Goal: Task Accomplishment & Management: Use online tool/utility

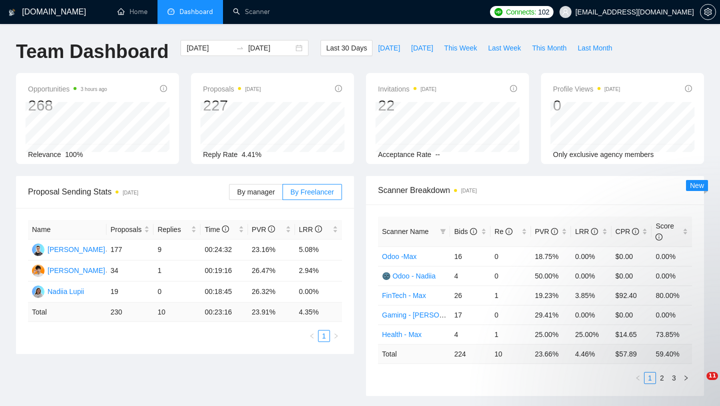
click at [647, 16] on span "[EMAIL_ADDRESS][DOMAIN_NAME]" at bounding box center [627, 12] width 147 height 32
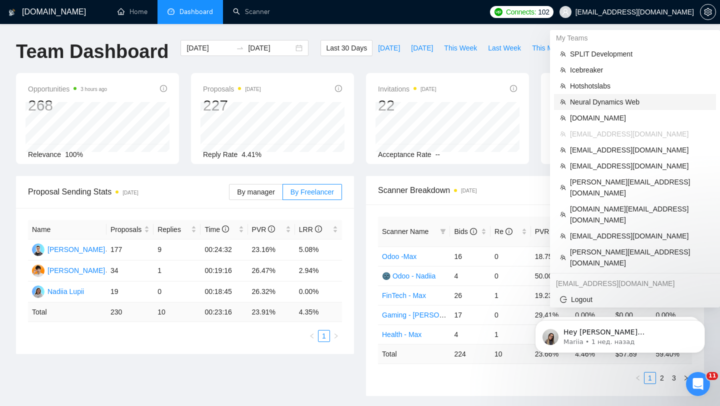
click at [603, 99] on span "Neural Dynamics Web" at bounding box center [640, 102] width 140 height 11
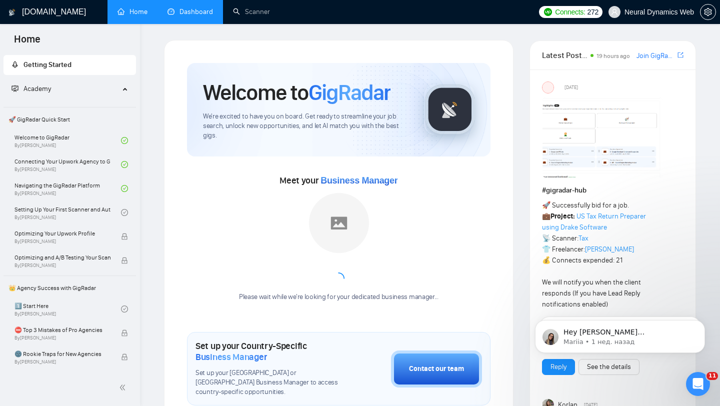
click at [179, 12] on link "Dashboard" at bounding box center [191, 12] width 46 height 9
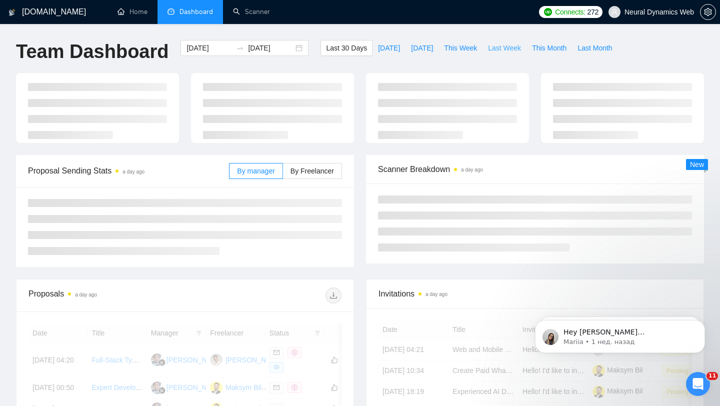
click at [503, 44] on span "Last Week" at bounding box center [504, 48] width 33 height 11
type input "[DATE]"
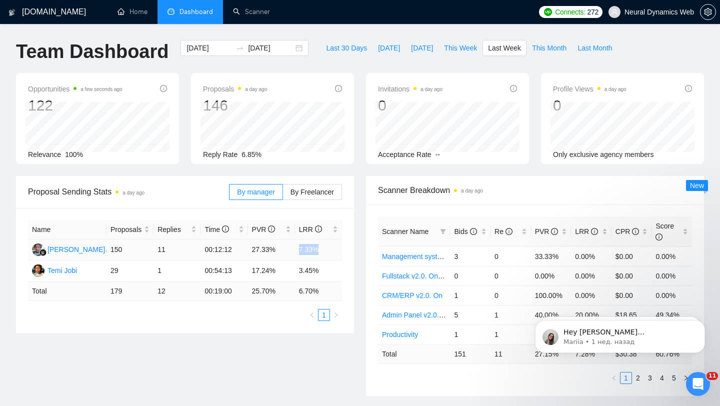
drag, startPoint x: 295, startPoint y: 252, endPoint x: 323, endPoint y: 255, distance: 27.7
click at [323, 255] on td "7.33%" at bounding box center [318, 250] width 47 height 21
click at [458, 50] on span "This Week" at bounding box center [460, 48] width 33 height 11
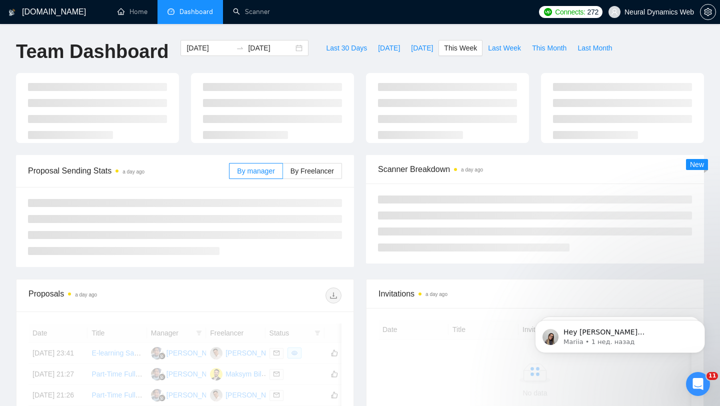
type input "[DATE]"
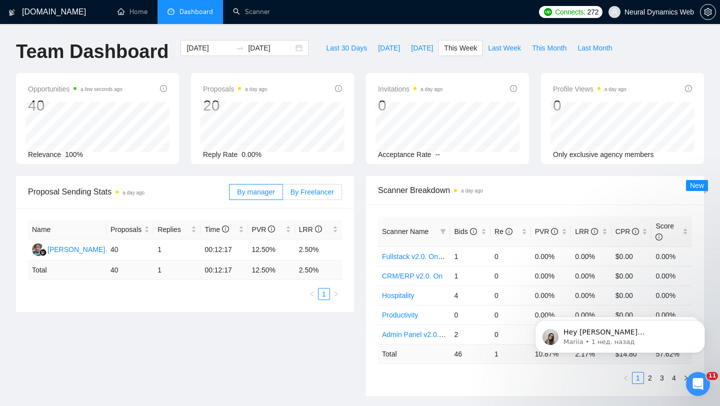
click at [302, 197] on label "By Freelancer" at bounding box center [312, 192] width 59 height 16
click at [283, 195] on input "By Freelancer" at bounding box center [283, 195] width 0 height 0
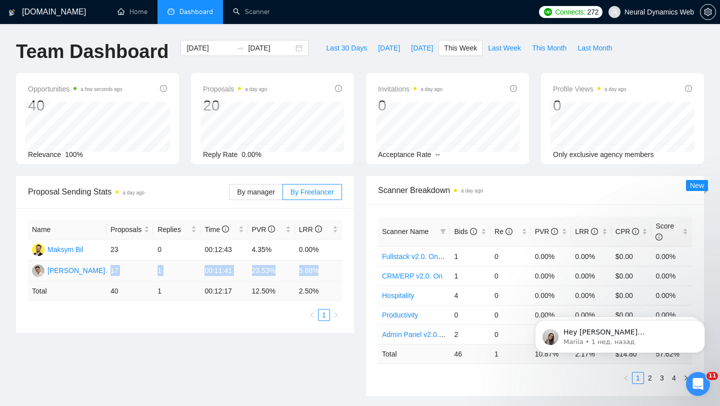
drag, startPoint x: 111, startPoint y: 268, endPoint x: 325, endPoint y: 275, distance: 214.2
click at [325, 275] on tr "[PERSON_NAME] 17 1 00:11:41 23.53% 5.88%" at bounding box center [185, 271] width 314 height 21
click at [310, 270] on td "5.88%" at bounding box center [318, 271] width 47 height 21
drag, startPoint x: 251, startPoint y: 271, endPoint x: 329, endPoint y: 272, distance: 78.6
click at [329, 272] on tr "[PERSON_NAME] 17 1 00:11:41 23.53% 5.88%" at bounding box center [185, 271] width 314 height 21
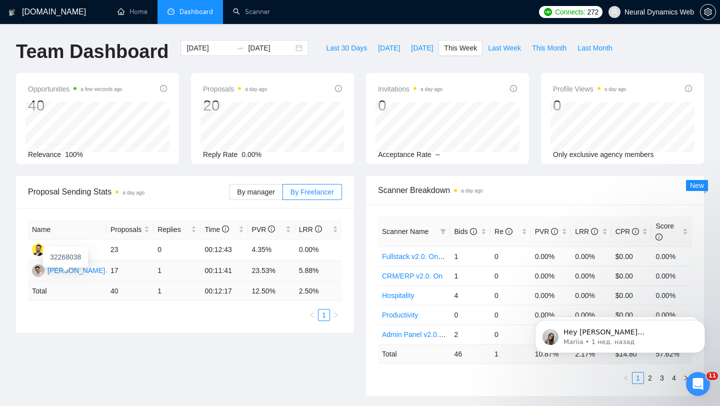
click at [82, 267] on div "32268038" at bounding box center [65, 257] width 45 height 21
click at [83, 271] on div "[PERSON_NAME]" at bounding box center [77, 270] width 58 height 11
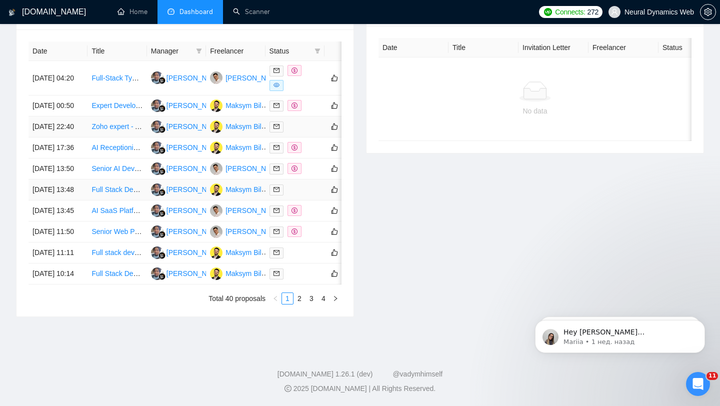
scroll to position [427, 0]
click at [301, 304] on link "2" at bounding box center [299, 298] width 11 height 11
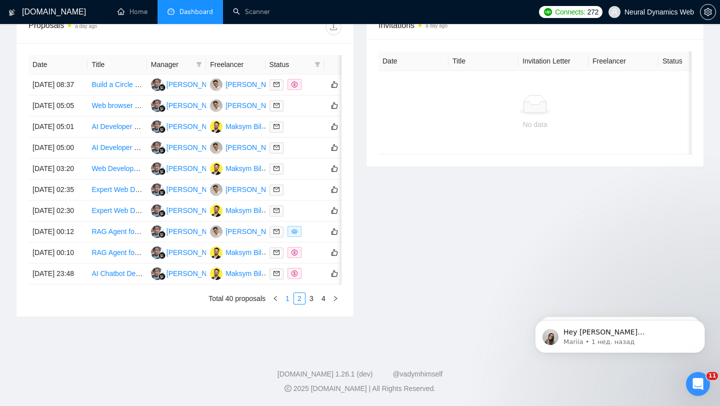
click at [291, 304] on link "1" at bounding box center [287, 298] width 11 height 11
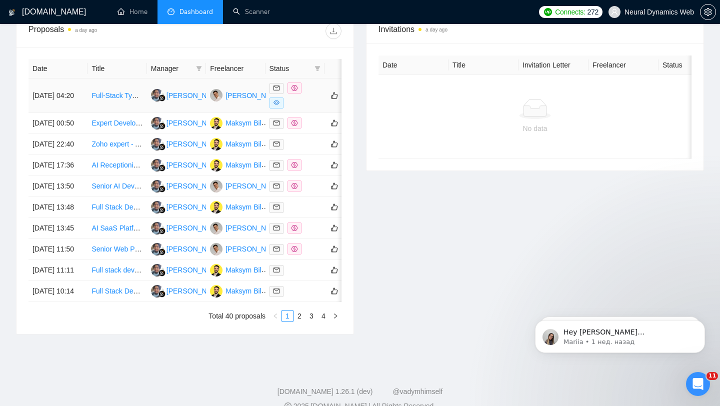
scroll to position [432, 0]
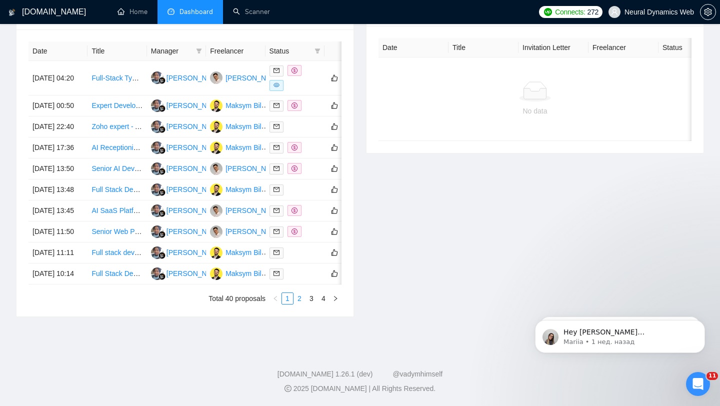
click at [297, 304] on link "2" at bounding box center [299, 298] width 11 height 11
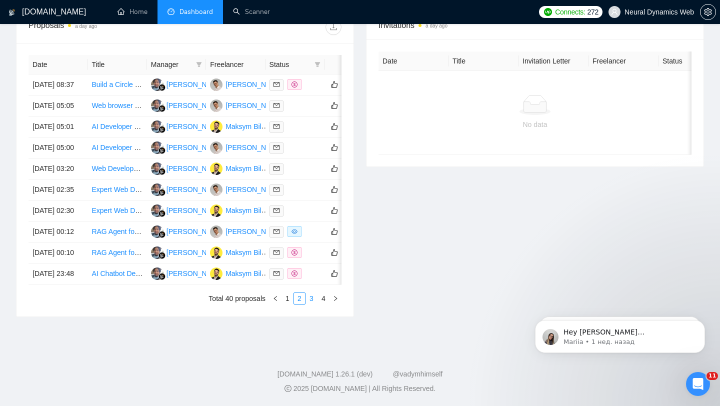
click at [313, 304] on link "3" at bounding box center [311, 298] width 11 height 11
click at [318, 304] on link "4" at bounding box center [323, 298] width 11 height 11
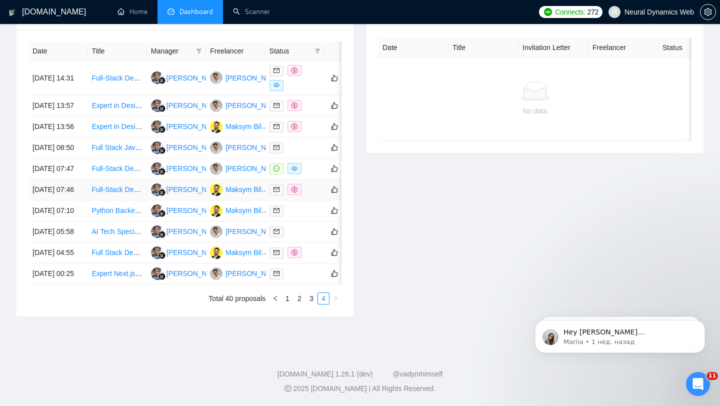
click at [136, 201] on td "Full-Stack Developer Needed to Build Web MVP" at bounding box center [117, 190] width 59 height 21
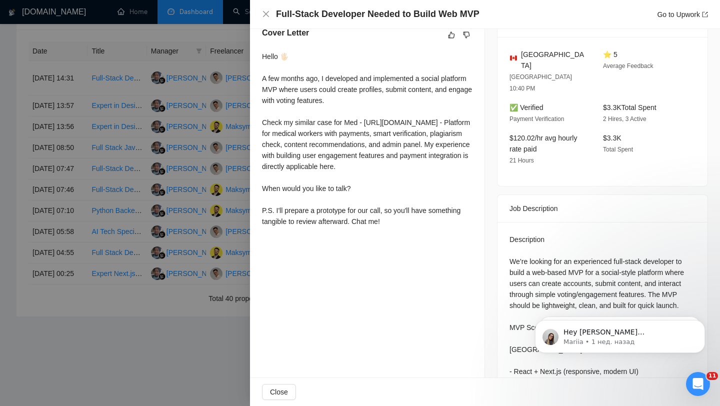
scroll to position [269, 0]
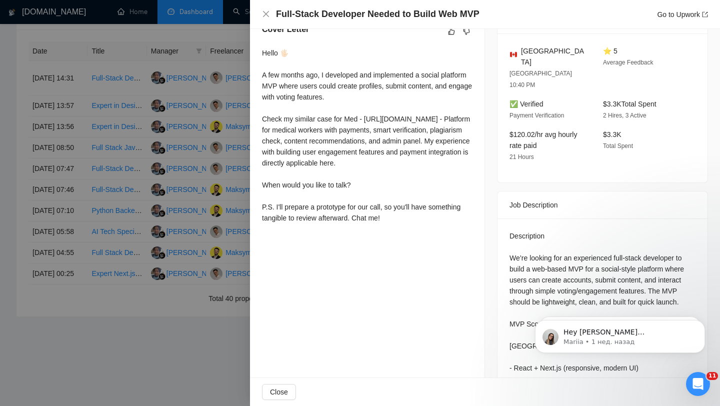
click at [174, 203] on div at bounding box center [360, 203] width 720 height 406
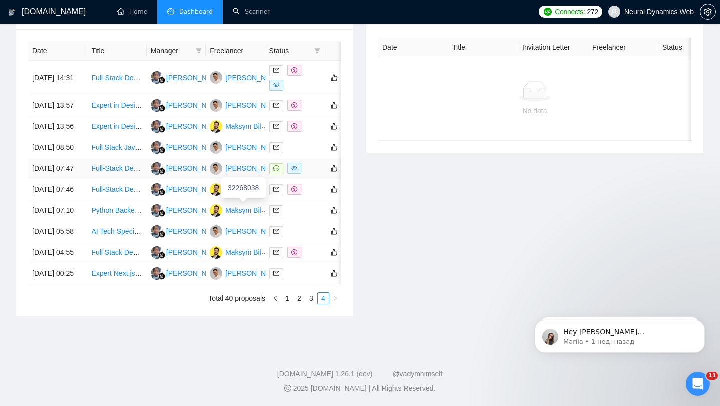
scroll to position [0, 0]
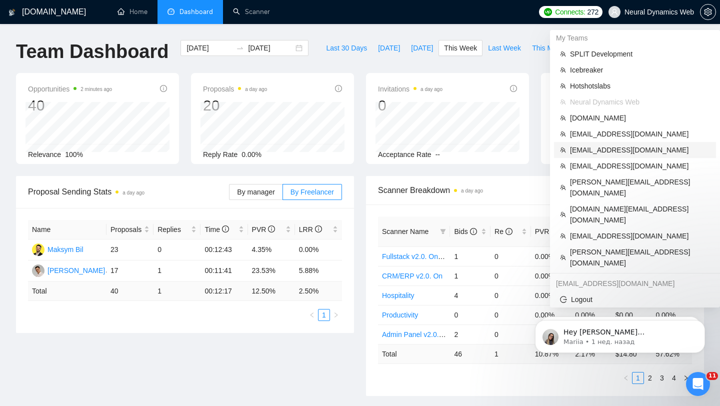
click at [598, 148] on span "[EMAIL_ADDRESS][DOMAIN_NAME]" at bounding box center [640, 150] width 140 height 11
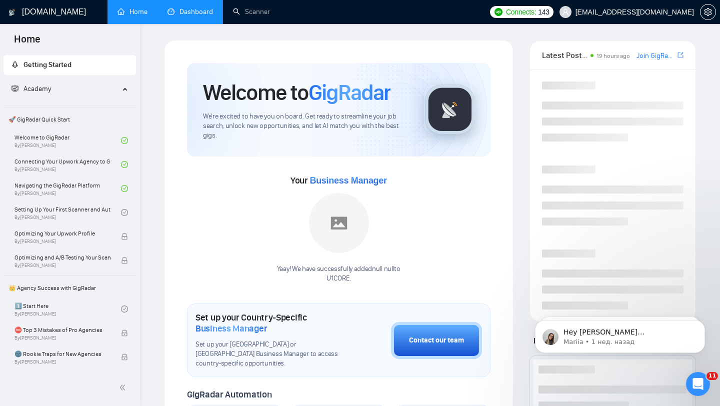
click at [196, 16] on link "Dashboard" at bounding box center [191, 12] width 46 height 9
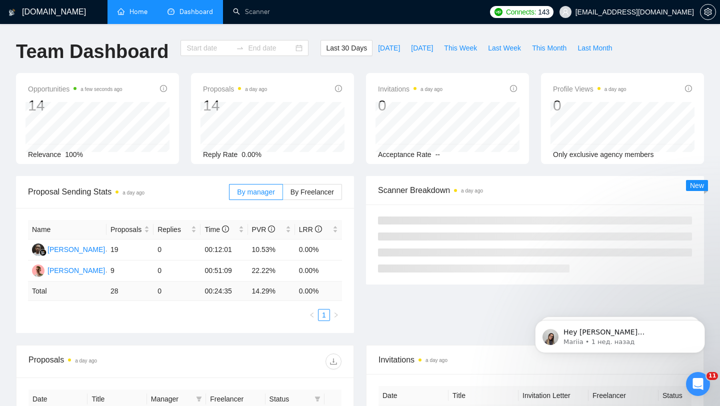
type input "[DATE]"
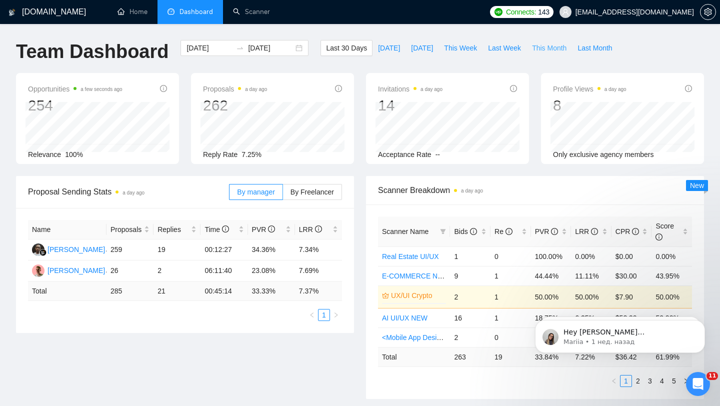
click at [547, 45] on span "This Month" at bounding box center [549, 48] width 35 height 11
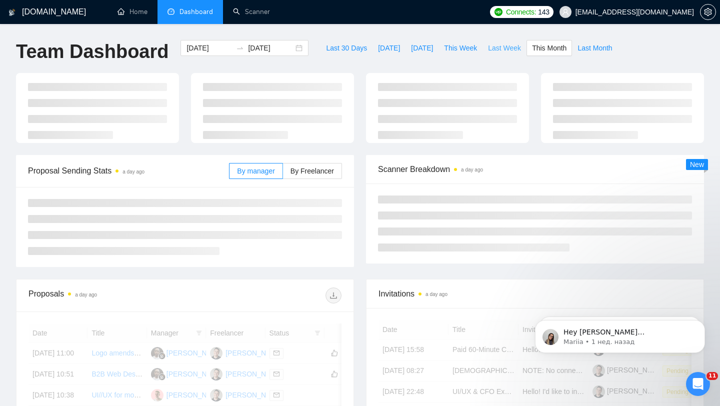
type input "[DATE]"
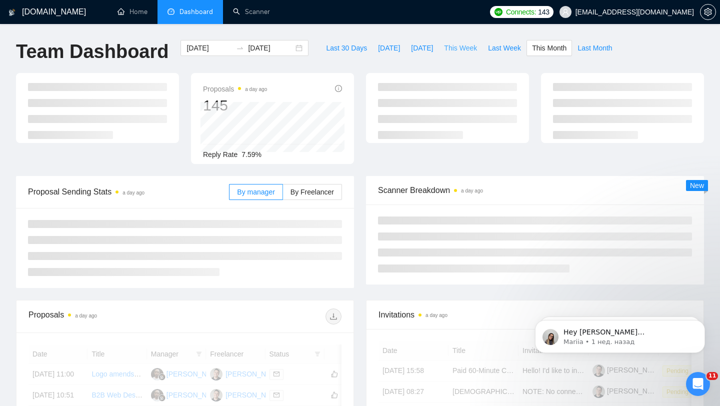
click at [464, 47] on span "This Week" at bounding box center [460, 48] width 33 height 11
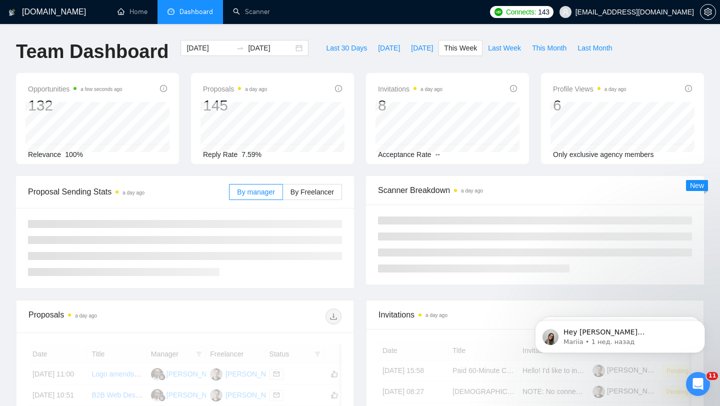
type input "[DATE]"
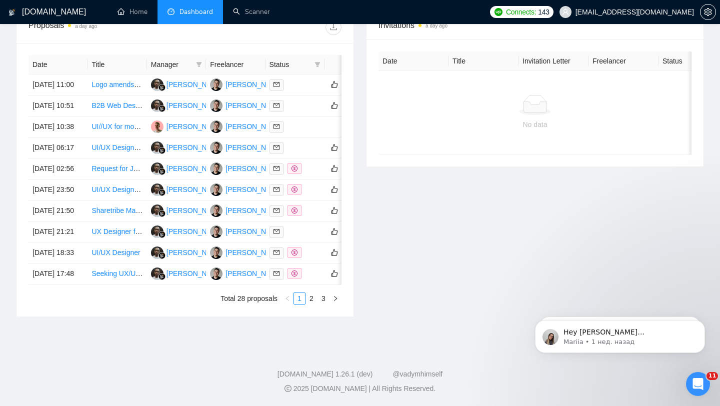
scroll to position [422, 0]
click at [311, 217] on div at bounding box center [295, 211] width 51 height 12
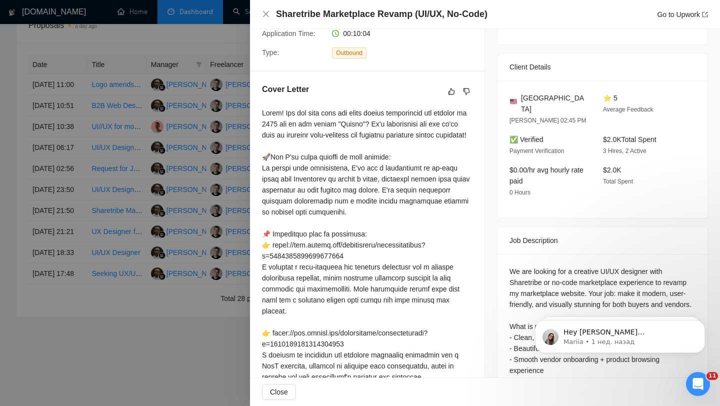
scroll to position [221, 0]
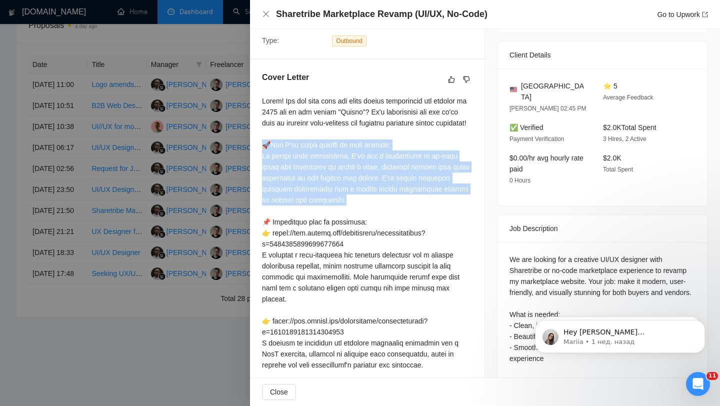
drag, startPoint x: 260, startPoint y: 155, endPoint x: 373, endPoint y: 210, distance: 125.5
click at [372, 210] on div "Cover Letter" at bounding box center [367, 317] width 235 height 514
copy div "🚀How I'll bring success to your project: To revamp your marketplace, I'll use a…"
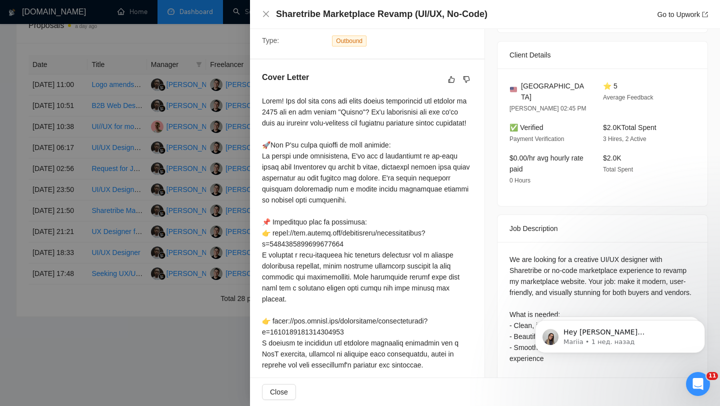
click at [205, 168] on div at bounding box center [360, 203] width 720 height 406
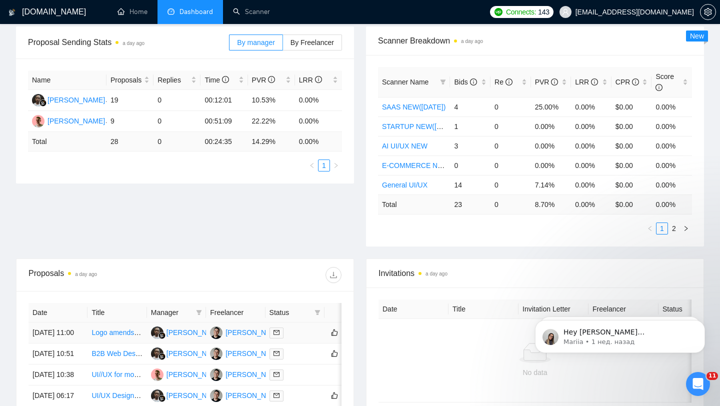
scroll to position [0, 0]
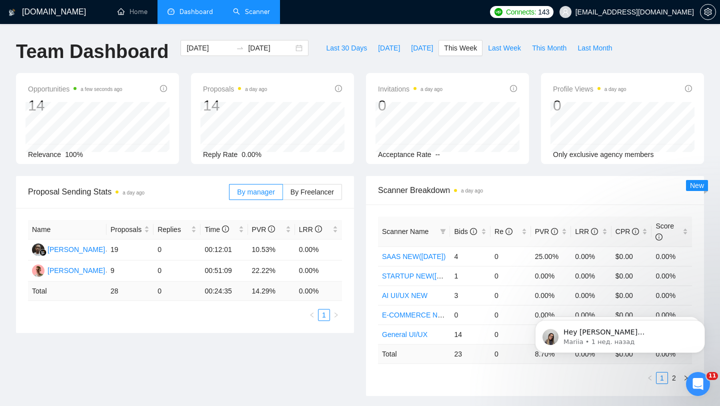
click at [266, 8] on link "Scanner" at bounding box center [251, 12] width 37 height 9
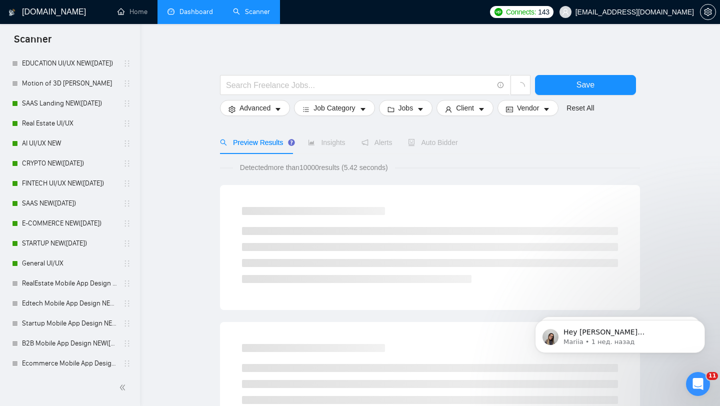
scroll to position [422, 0]
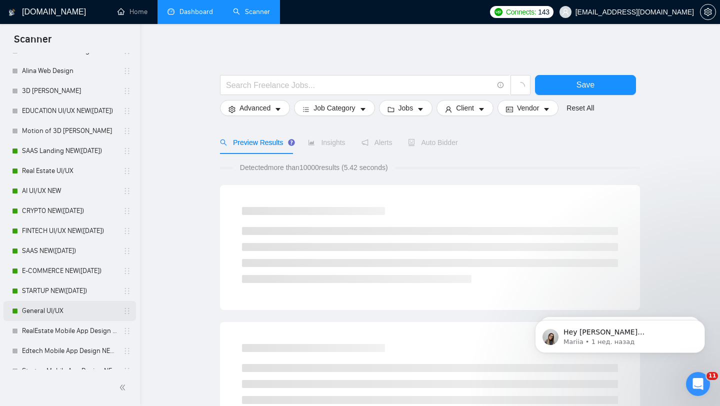
click at [55, 313] on link "General UI/UX" at bounding box center [69, 311] width 95 height 20
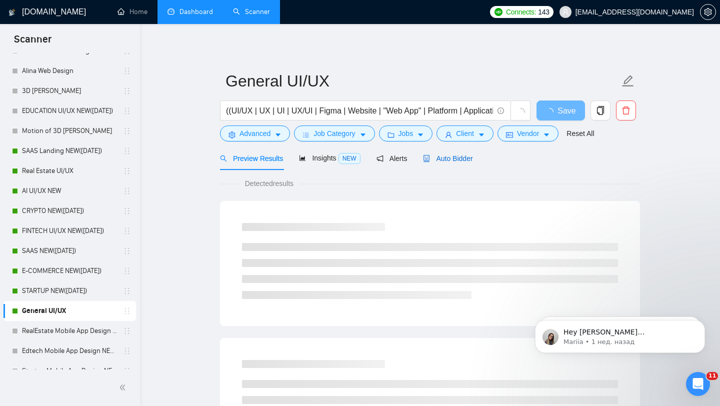
click at [440, 159] on span "Auto Bidder" at bounding box center [448, 159] width 50 height 8
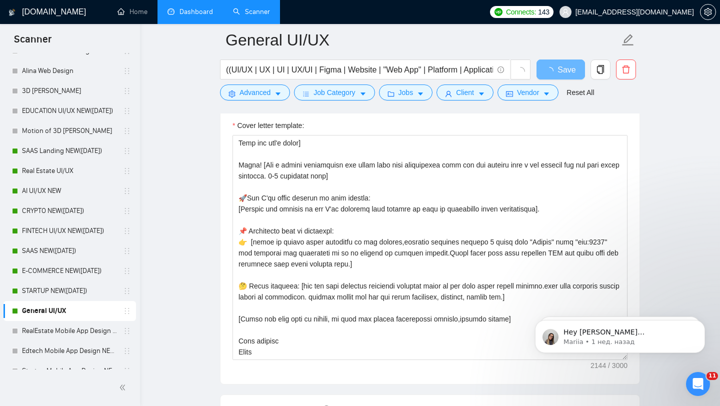
scroll to position [1077, 0]
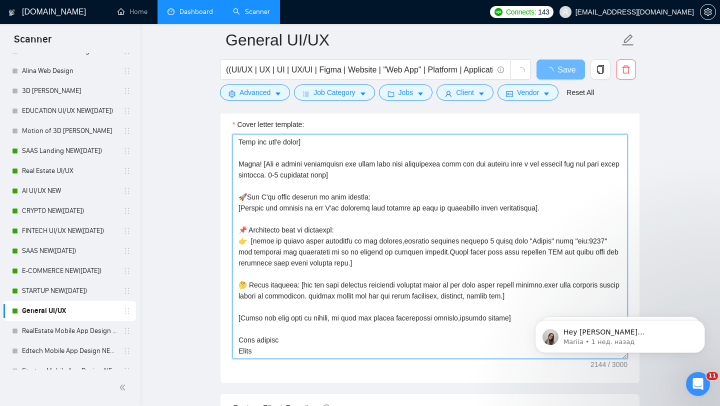
click at [237, 196] on textarea "Cover letter template:" at bounding box center [430, 246] width 395 height 225
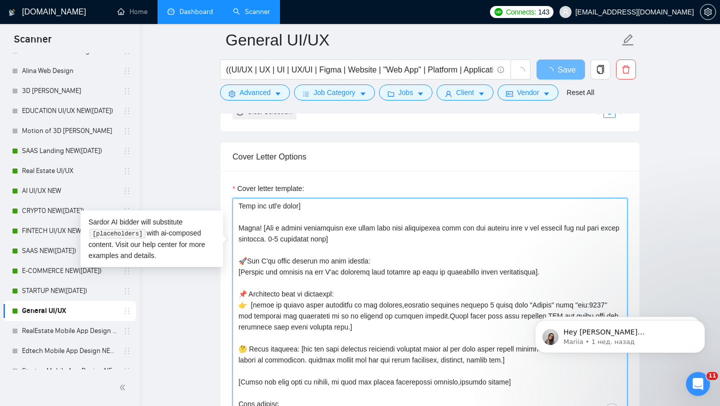
scroll to position [253, 0]
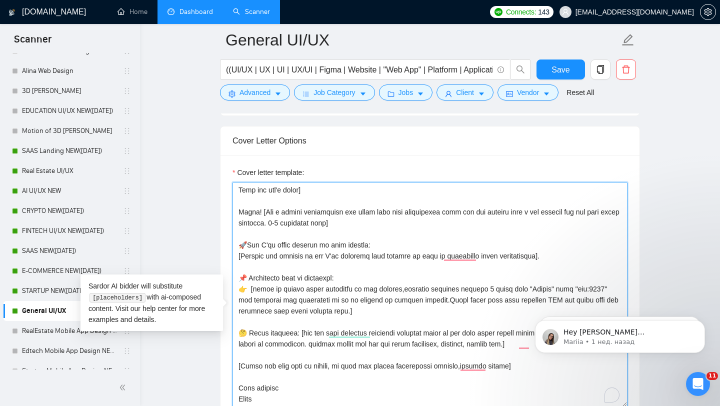
click at [239, 261] on textarea "Cover letter template:" at bounding box center [430, 294] width 395 height 225
drag, startPoint x: 239, startPoint y: 261, endPoint x: 544, endPoint y: 272, distance: 305.8
click at [544, 272] on textarea "Cover letter template:" at bounding box center [430, 294] width 395 height 225
drag, startPoint x: 377, startPoint y: 238, endPoint x: 232, endPoint y: 230, distance: 145.8
click at [232, 230] on div "Cover Letter Options Cover letter template:" at bounding box center [430, 279] width 420 height 306
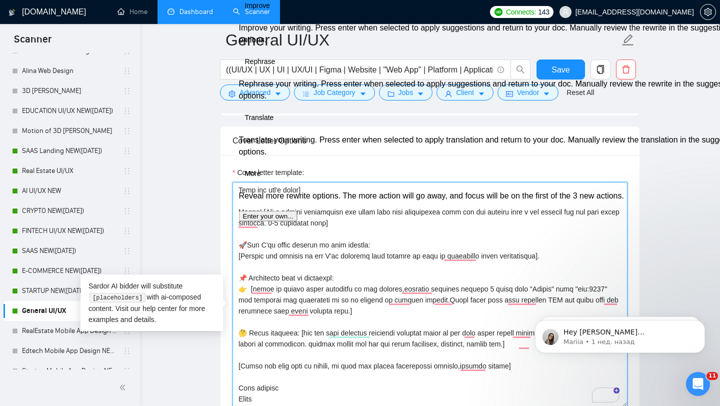
click at [298, 260] on textarea "Cover letter template:" at bounding box center [430, 294] width 395 height 225
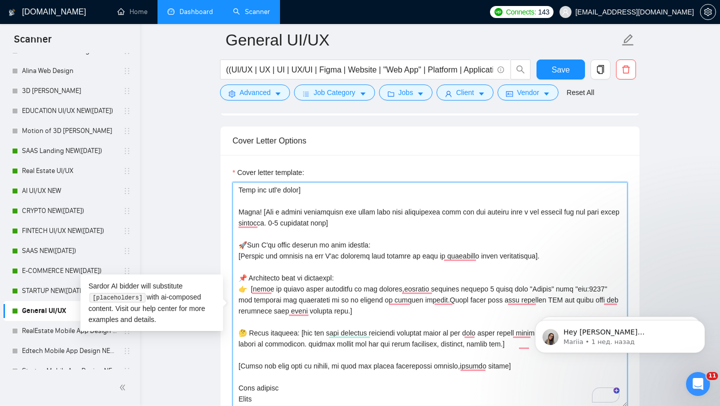
drag, startPoint x: 240, startPoint y: 226, endPoint x: 302, endPoint y: 404, distance: 188.3
click at [302, 404] on textarea "Cover letter template:" at bounding box center [430, 294] width 395 height 225
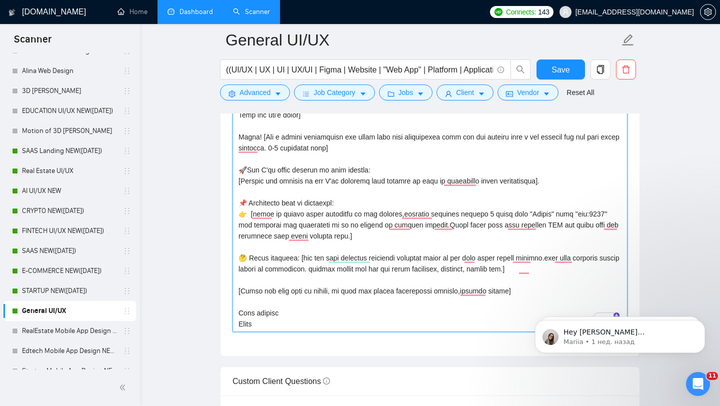
scroll to position [1155, 0]
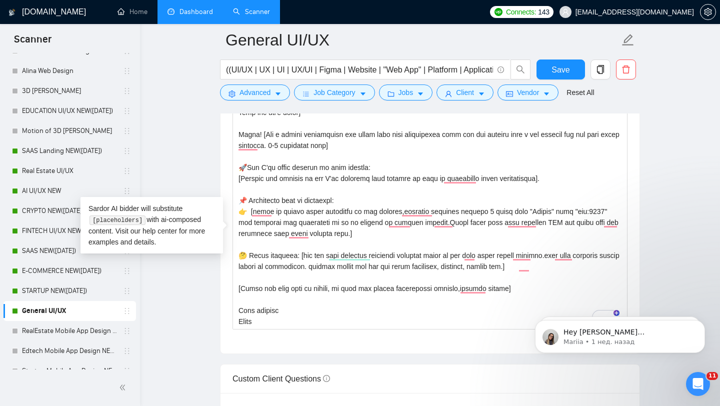
click at [177, 16] on link "Dashboard" at bounding box center [191, 12] width 46 height 9
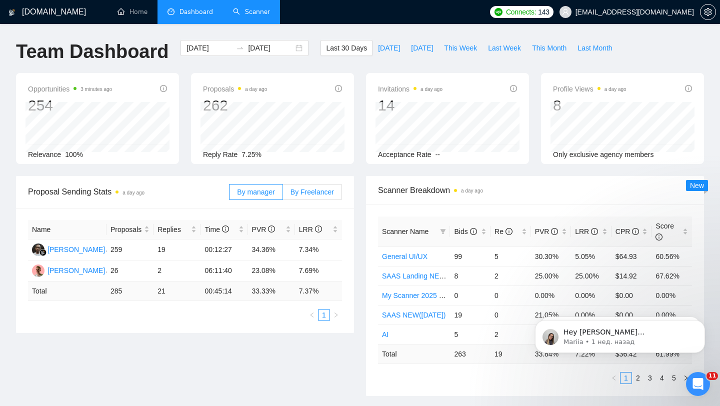
click at [318, 195] on span "By Freelancer" at bounding box center [313, 192] width 44 height 8
click at [283, 195] on input "By Freelancer" at bounding box center [283, 195] width 0 height 0
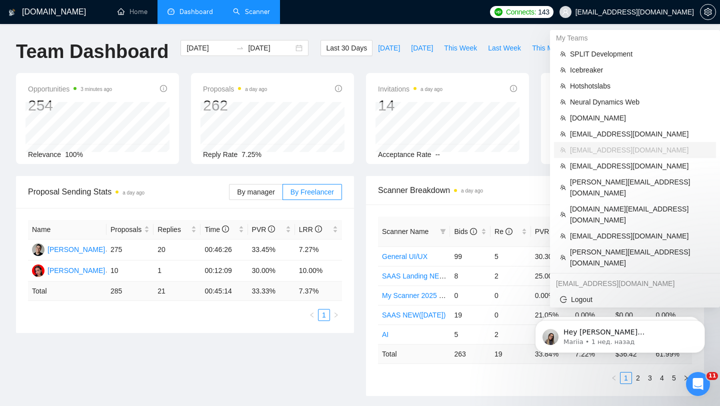
click at [666, 12] on span "[EMAIL_ADDRESS][DOMAIN_NAME]" at bounding box center [635, 12] width 119 height 0
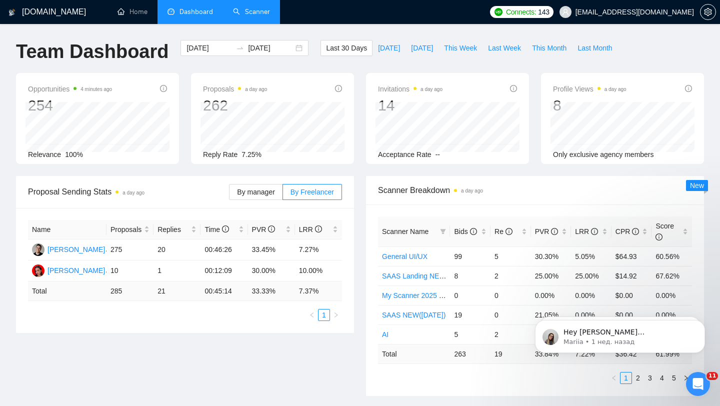
click at [238, 16] on link "Scanner" at bounding box center [251, 12] width 37 height 9
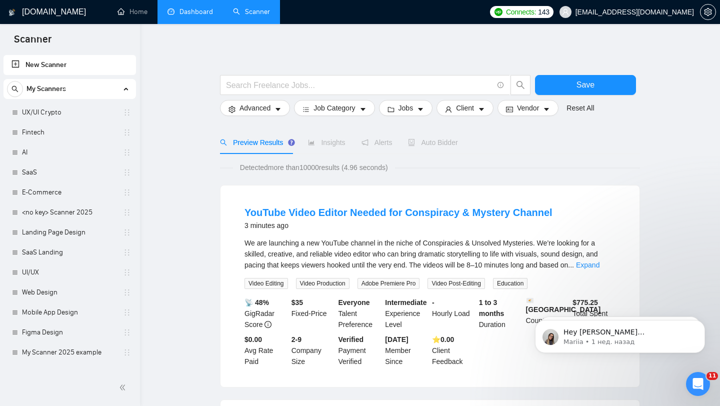
click at [203, 16] on link "Dashboard" at bounding box center [191, 12] width 46 height 9
